Goal: Task Accomplishment & Management: Use online tool/utility

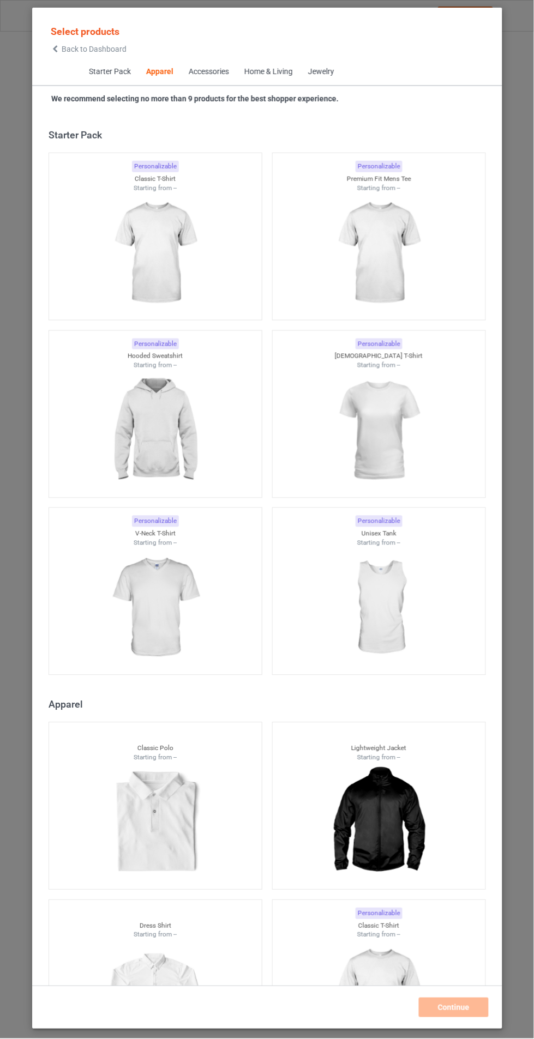
scroll to position [583, 0]
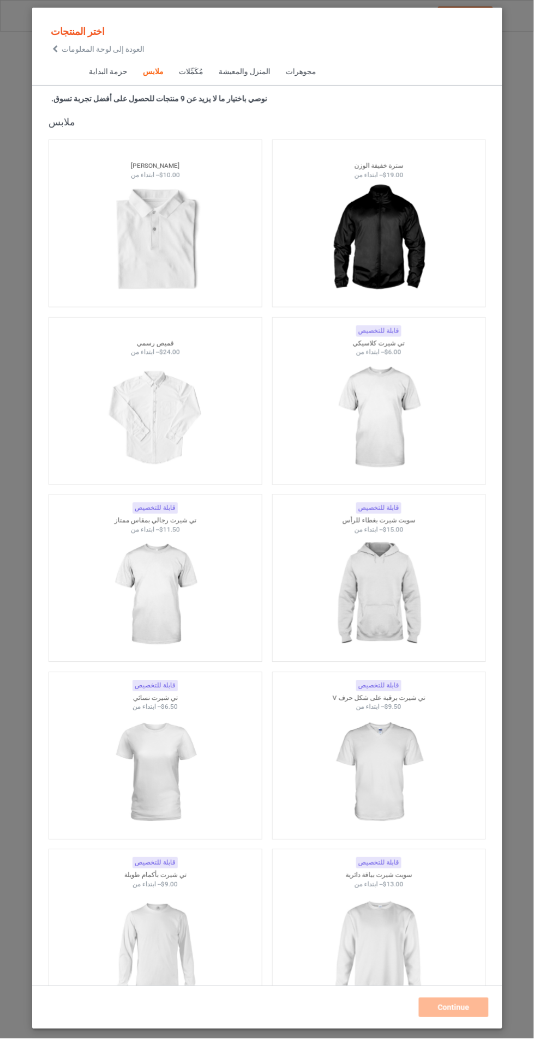
click at [480, 779] on div at bounding box center [378, 773] width 213 height 122
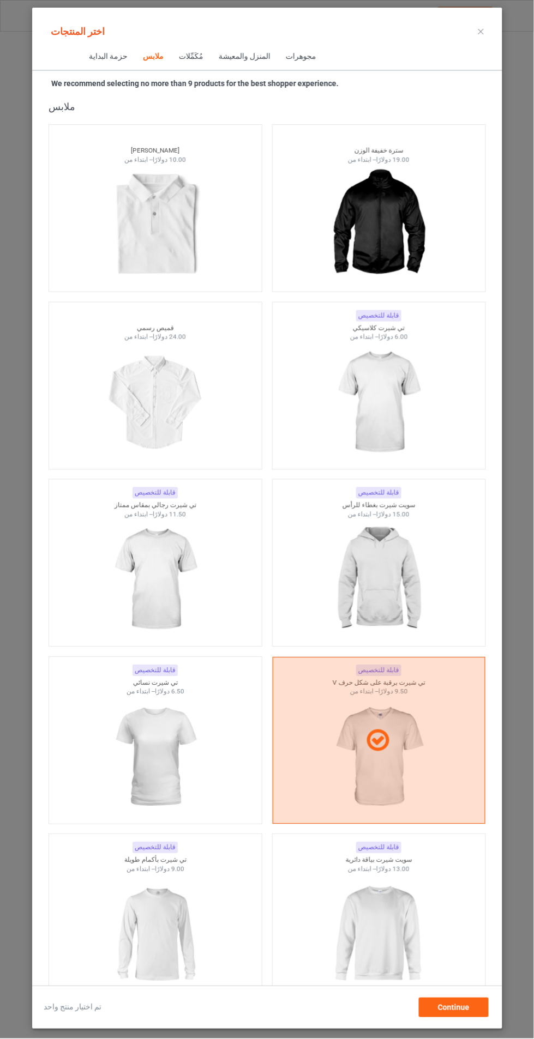
scroll to position [489, 0]
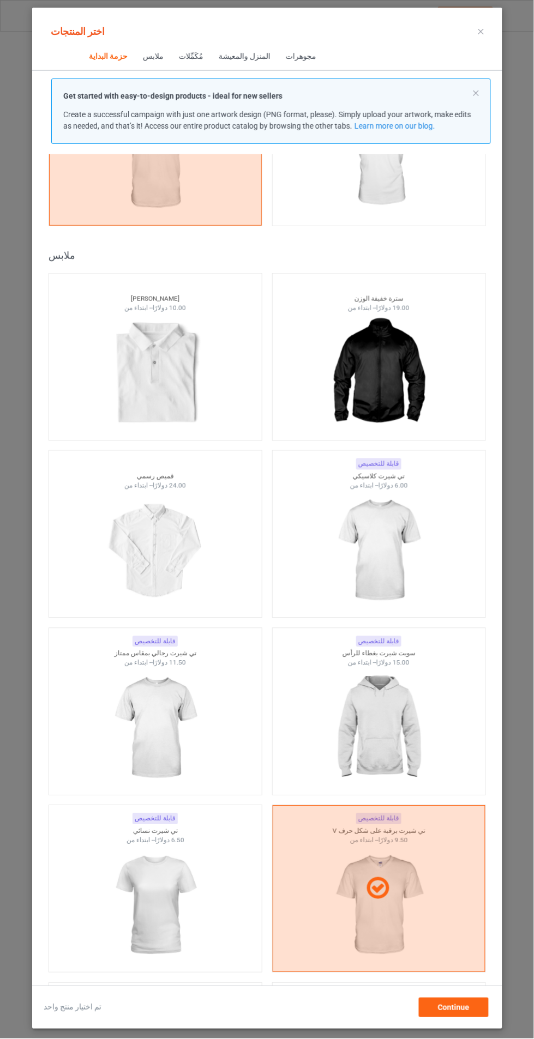
click at [415, 774] on div at bounding box center [378, 729] width 213 height 122
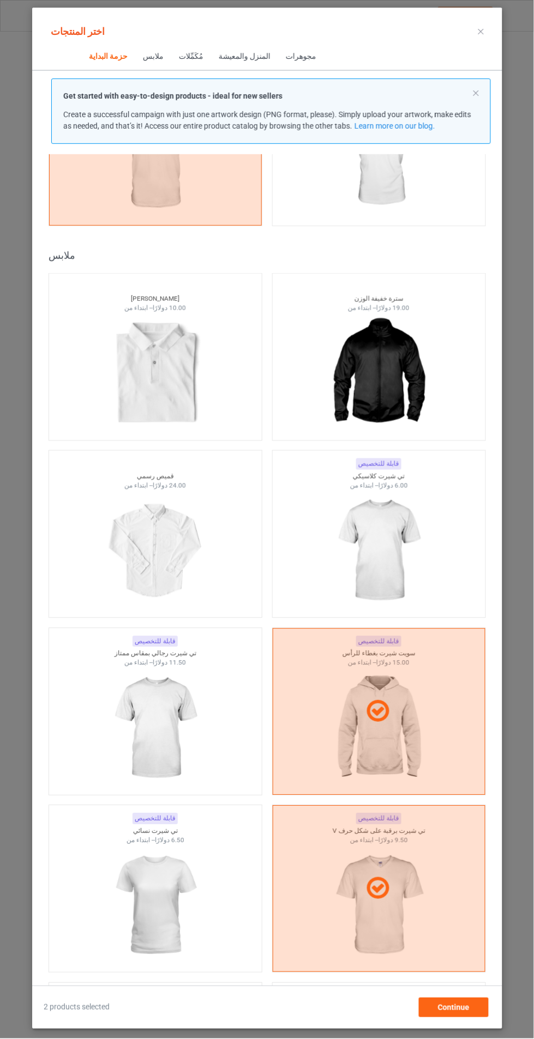
click at [423, 856] on div at bounding box center [378, 888] width 213 height 167
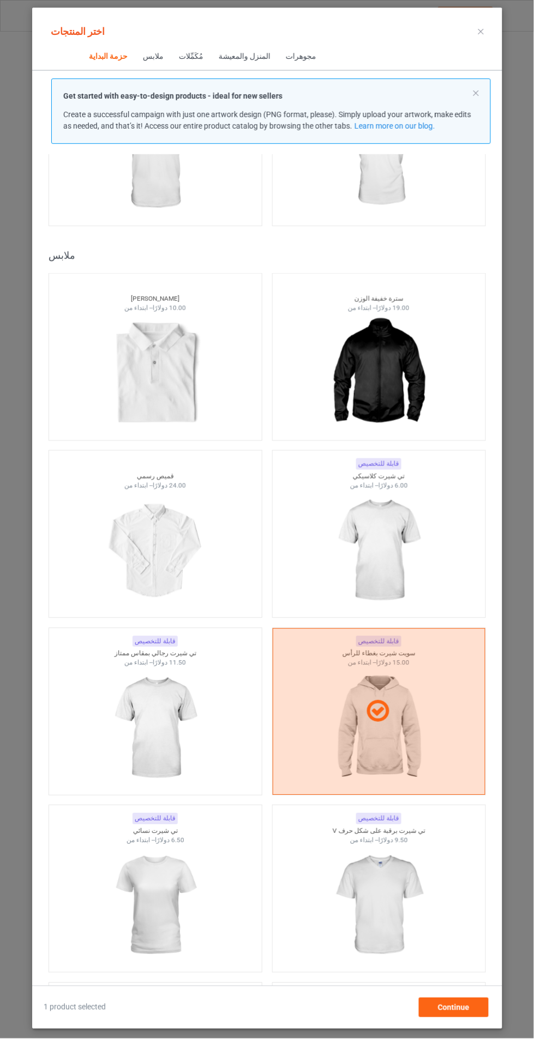
click at [432, 706] on div at bounding box center [377, 712] width 211 height 26
